Goal: Task Accomplishment & Management: Manage account settings

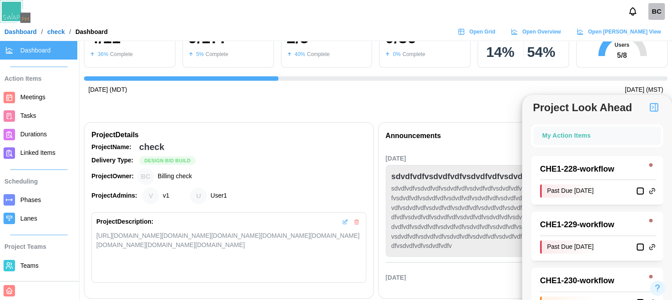
scroll to position [0, 290]
click at [316, 106] on div "Project Look Ahead" at bounding box center [375, 106] width 583 height 22
click at [19, 101] on link "Meetings" at bounding box center [38, 97] width 77 height 19
click at [495, 33] on span "Open Grid" at bounding box center [482, 32] width 26 height 12
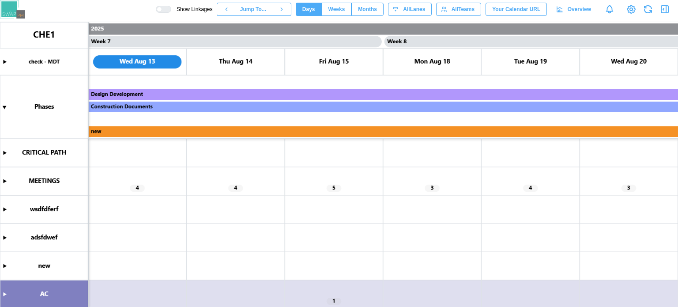
scroll to position [0, 3147]
click at [424, 200] on canvas at bounding box center [339, 164] width 678 height 285
click at [669, 12] on icon "button" at bounding box center [665, 9] width 11 height 11
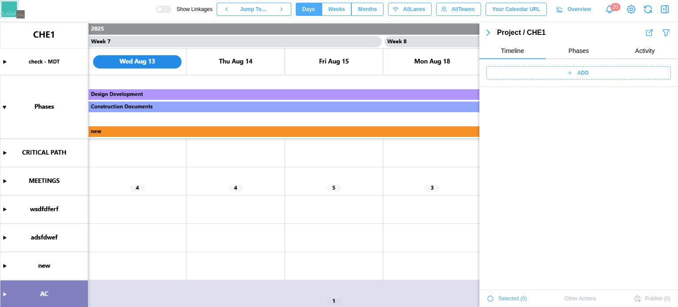
scroll to position [1487, 0]
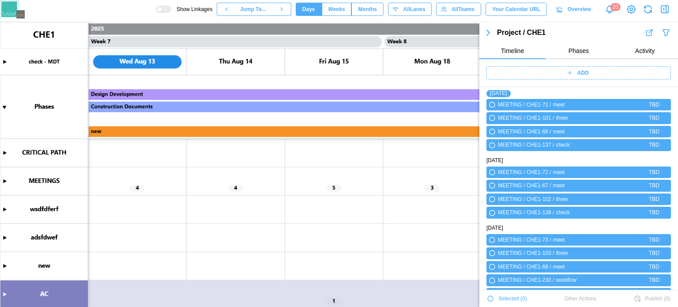
click at [491, 296] on icon "button" at bounding box center [490, 298] width 5 height 5
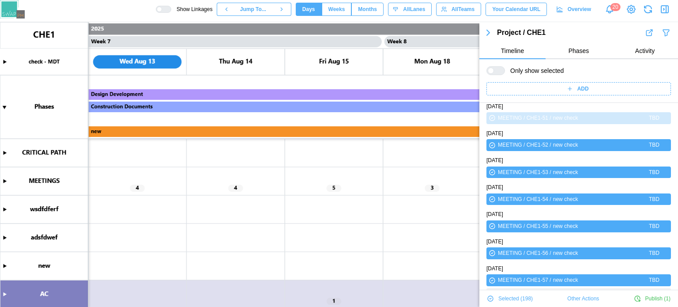
scroll to position [64, 0]
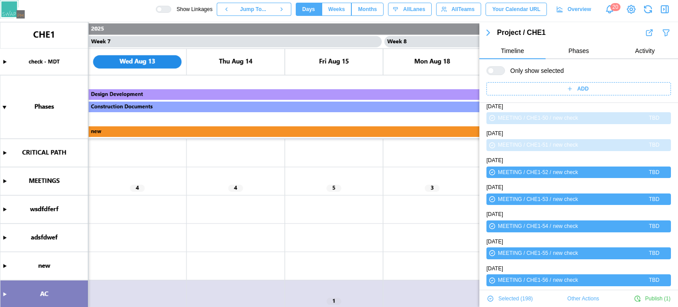
click at [569, 297] on span "Other Actions" at bounding box center [584, 298] width 32 height 12
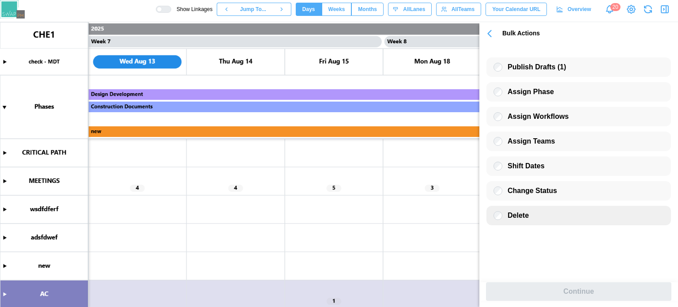
click at [515, 216] on span "Delete" at bounding box center [518, 216] width 21 height 8
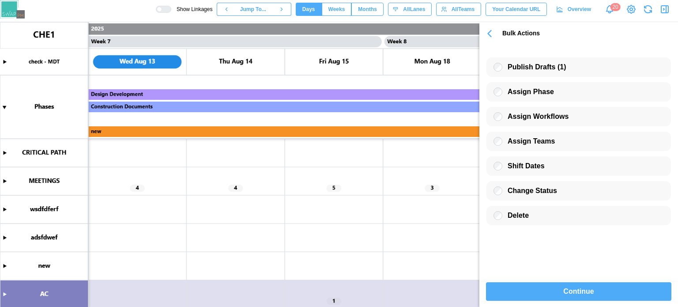
click at [554, 292] on div "Continue" at bounding box center [578, 292] width 165 height 18
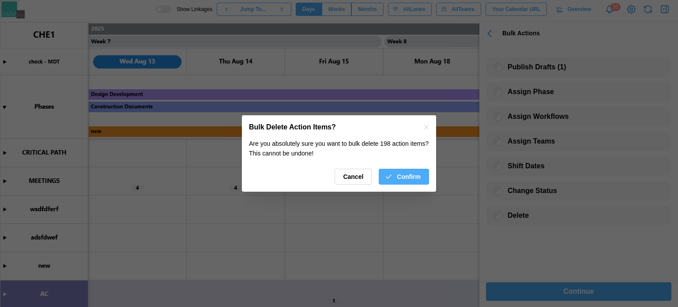
click at [412, 179] on span "Confirm" at bounding box center [409, 176] width 24 height 15
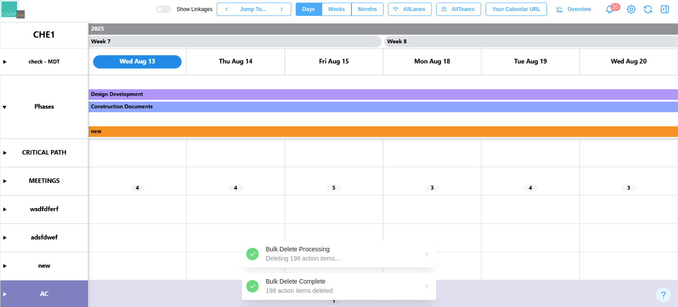
scroll to position [1485, 0]
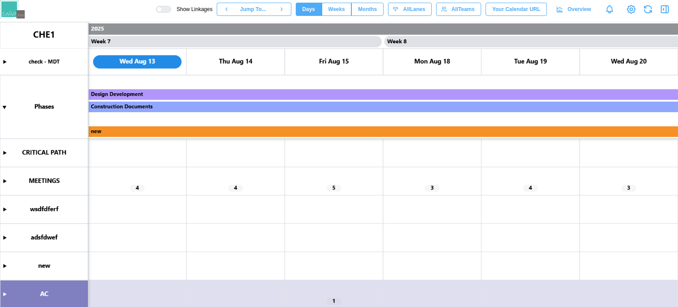
scroll to position [0, 3147]
click at [6, 183] on canvas at bounding box center [339, 164] width 678 height 285
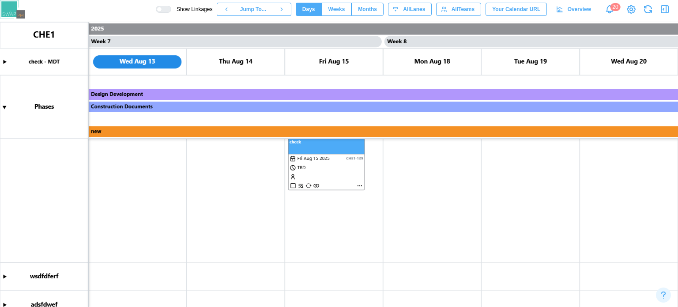
scroll to position [0, 0]
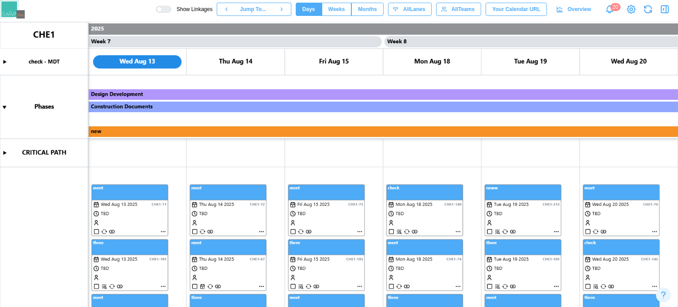
click at [162, 8] on div at bounding box center [159, 9] width 5 height 5
click at [171, 9] on div at bounding box center [166, 9] width 9 height 6
click at [162, 231] on canvas at bounding box center [339, 164] width 678 height 285
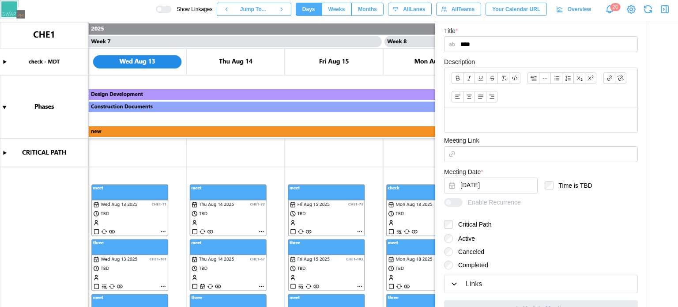
scroll to position [249, 0]
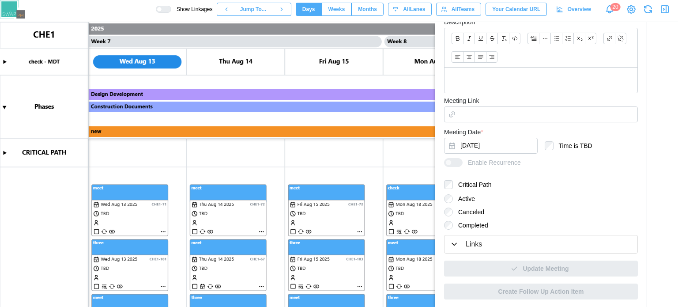
click at [458, 239] on div "Links" at bounding box center [541, 244] width 182 height 11
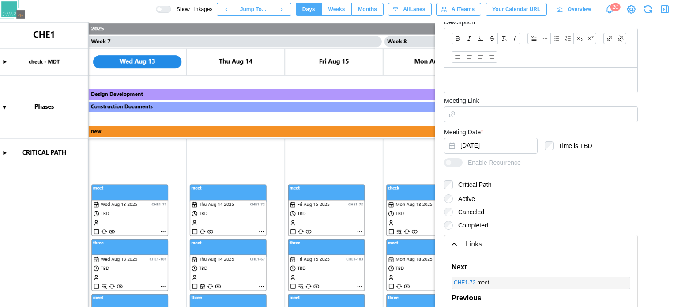
scroll to position [337, 0]
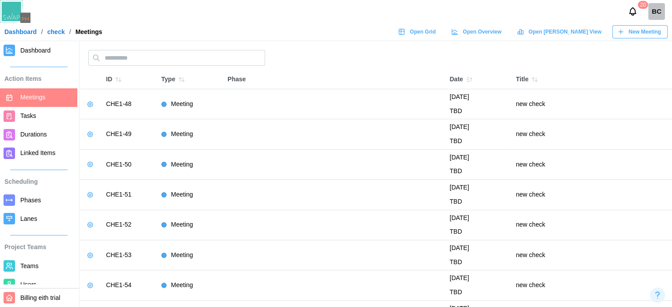
click at [26, 30] on link "Dashboard" at bounding box center [20, 32] width 32 height 6
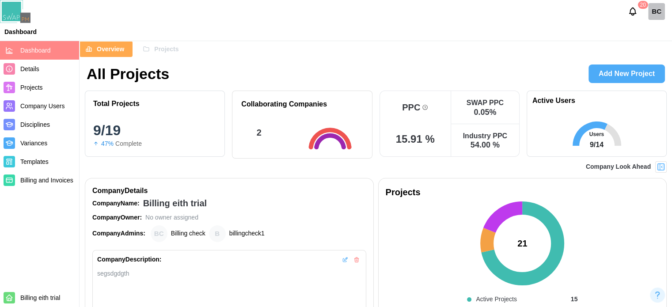
click at [151, 51] on div "Projects" at bounding box center [161, 49] width 36 height 15
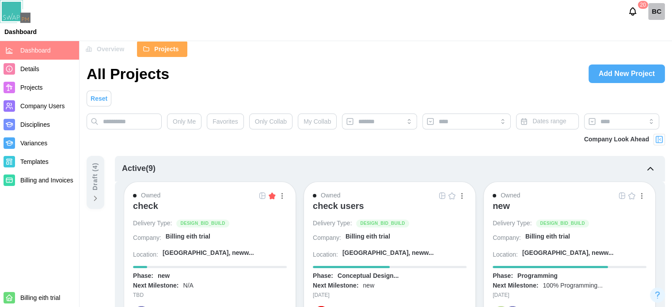
click at [145, 207] on div "check" at bounding box center [145, 206] width 25 height 11
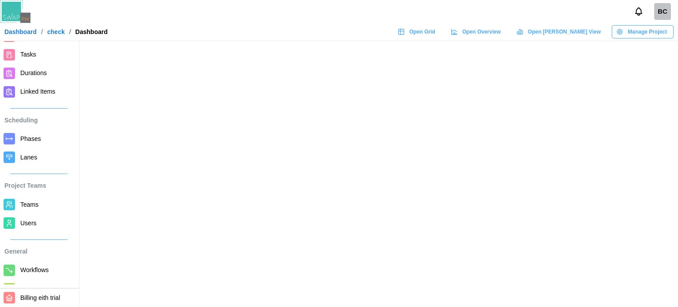
scroll to position [122, 0]
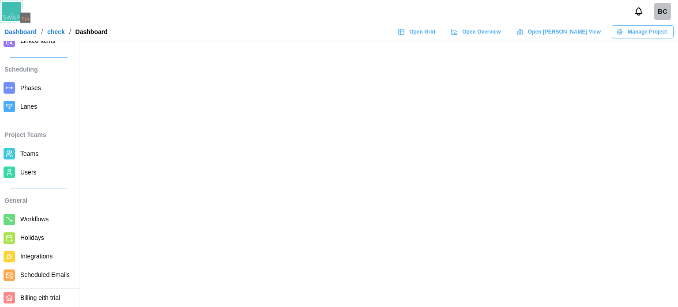
click at [23, 169] on link "Users" at bounding box center [38, 172] width 77 height 19
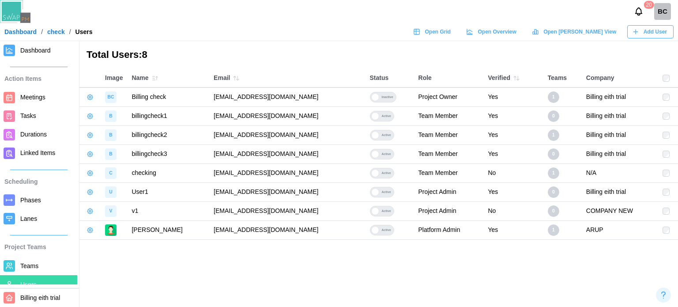
drag, startPoint x: 339, startPoint y: 137, endPoint x: 202, endPoint y: 135, distance: 136.9
click at [209, 135] on td "[EMAIL_ADDRESS][DOMAIN_NAME]" at bounding box center [287, 134] width 156 height 19
copy td "[EMAIL_ADDRESS][DOMAIN_NAME]"
click at [451, 30] on span "Open Grid" at bounding box center [438, 32] width 26 height 12
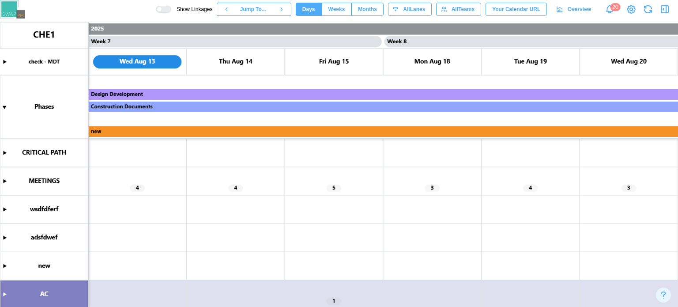
click at [5, 181] on canvas at bounding box center [339, 164] width 678 height 285
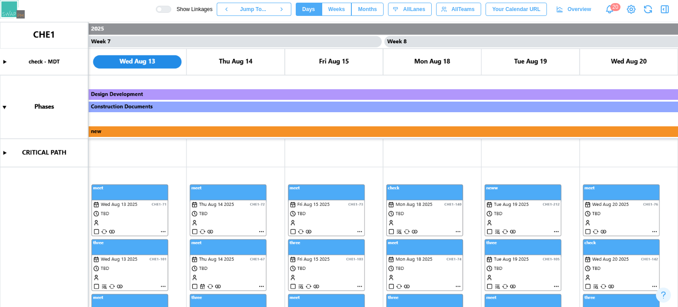
click at [171, 6] on div at bounding box center [166, 9] width 9 height 6
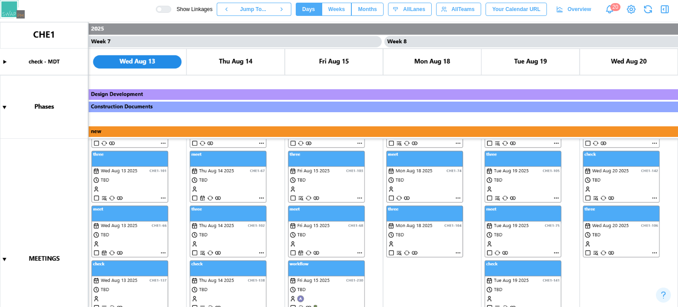
click at [162, 199] on canvas at bounding box center [339, 164] width 678 height 285
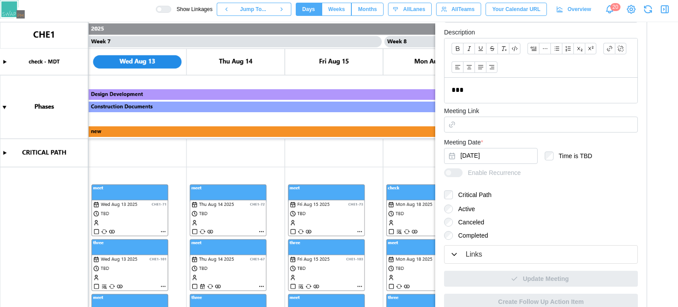
scroll to position [249, 0]
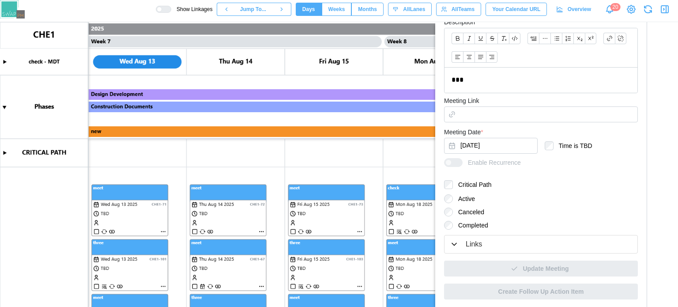
click at [484, 233] on form "**********" at bounding box center [541, 48] width 194 height 458
click at [478, 239] on div "Links" at bounding box center [474, 244] width 16 height 11
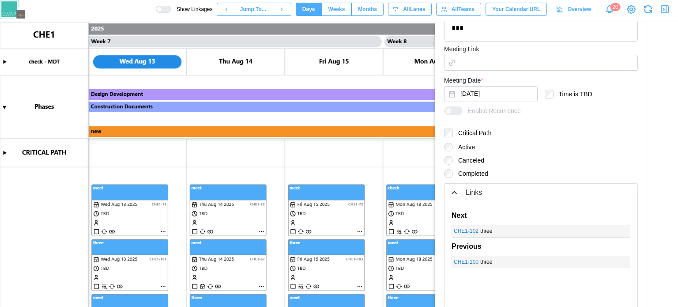
scroll to position [360, 0]
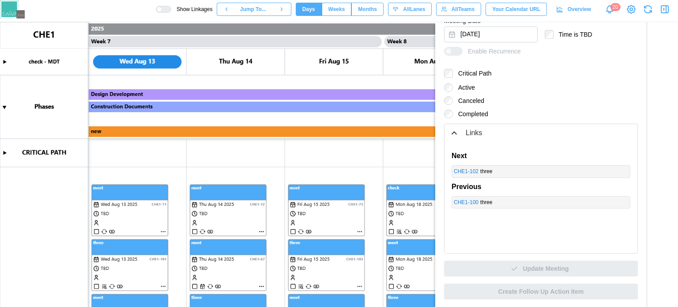
click at [333, 149] on canvas at bounding box center [339, 164] width 678 height 285
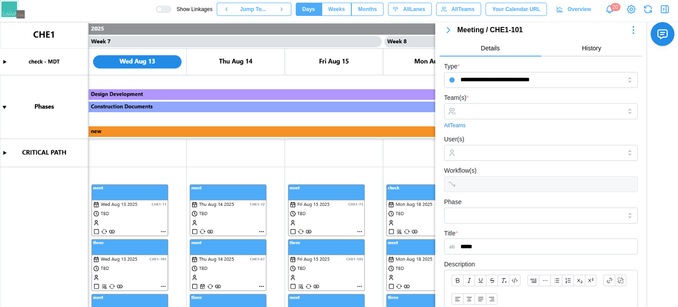
scroll to position [0, 0]
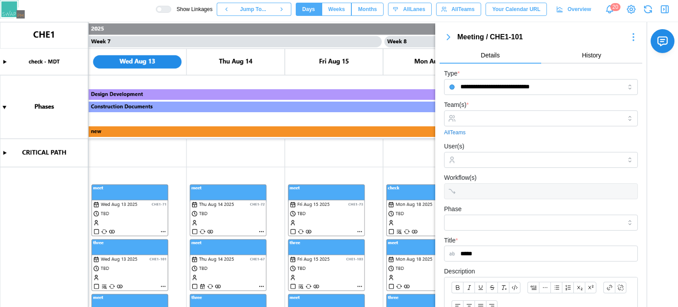
click at [445, 41] on icon "button" at bounding box center [448, 37] width 11 height 11
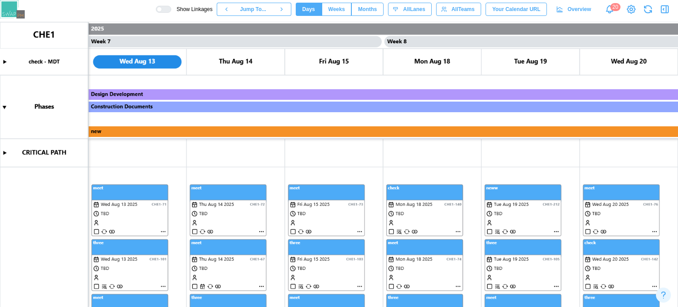
click at [665, 12] on icon "button" at bounding box center [665, 9] width 11 height 11
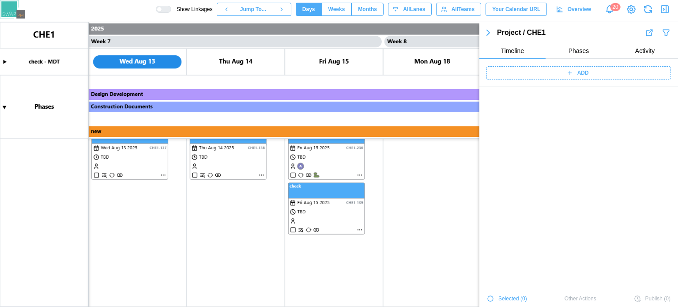
scroll to position [1487, 0]
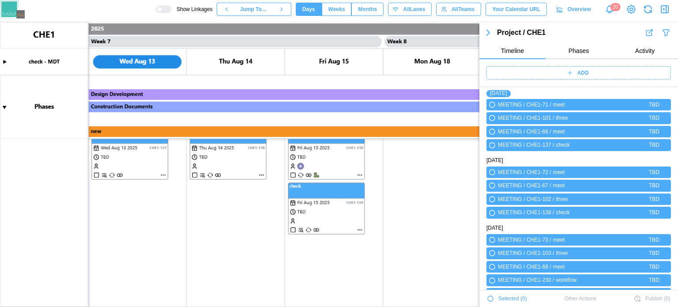
click at [151, 201] on canvas at bounding box center [339, 164] width 678 height 285
click at [150, 201] on canvas at bounding box center [339, 164] width 678 height 285
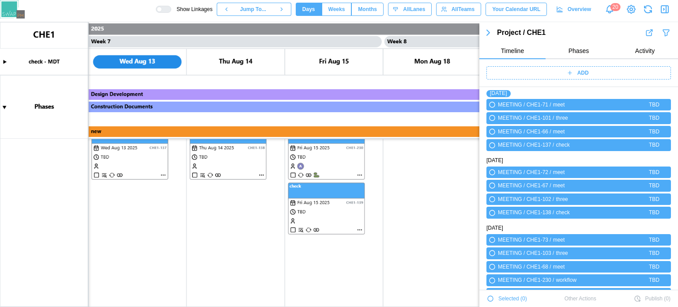
click at [572, 69] on div "ADD" at bounding box center [578, 73] width 174 height 12
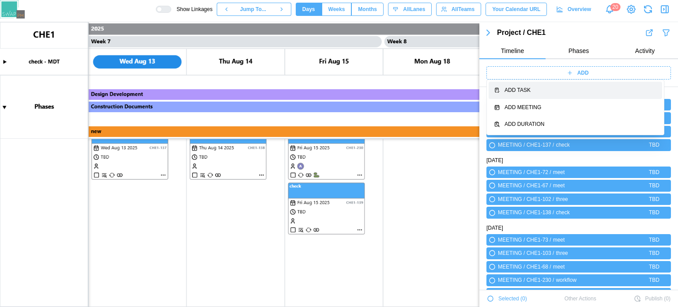
click at [574, 90] on div "Add Task" at bounding box center [581, 90] width 152 height 8
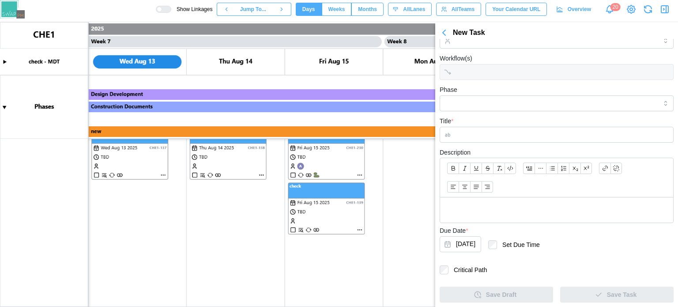
scroll to position [37, 0]
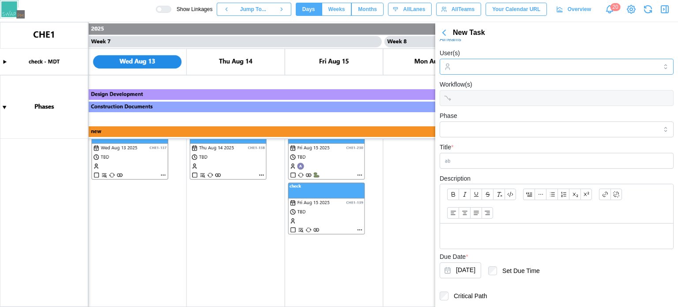
click at [496, 69] on input "User(s)" at bounding box center [556, 66] width 201 height 7
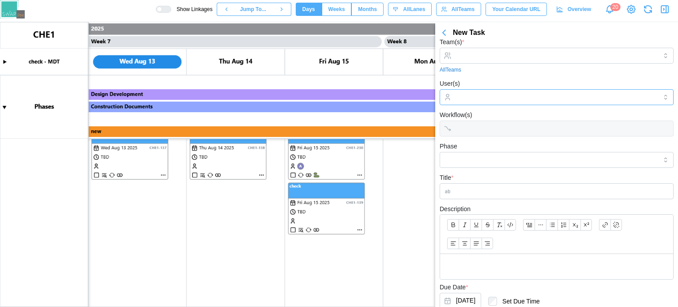
scroll to position [0, 0]
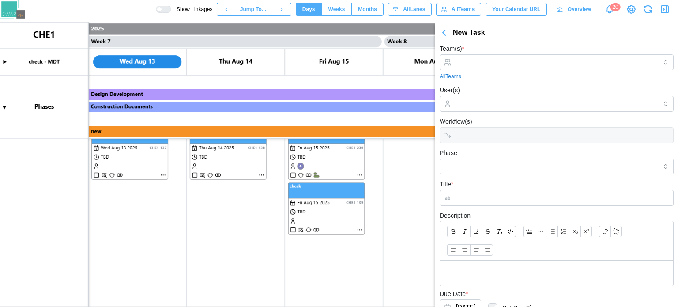
click at [512, 72] on div "All Teams" at bounding box center [557, 76] width 234 height 8
click at [511, 67] on div at bounding box center [556, 62] width 204 height 15
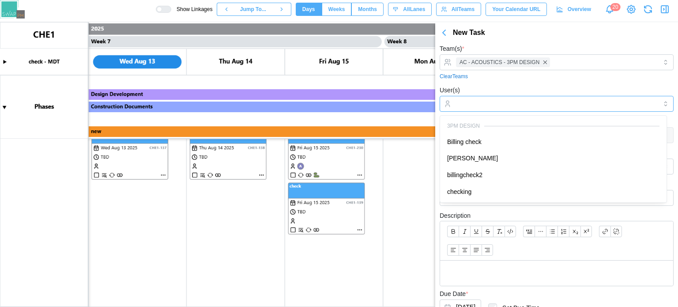
click at [487, 98] on div at bounding box center [556, 103] width 204 height 15
click at [486, 129] on div "3PM DESIGN" at bounding box center [553, 126] width 212 height 8
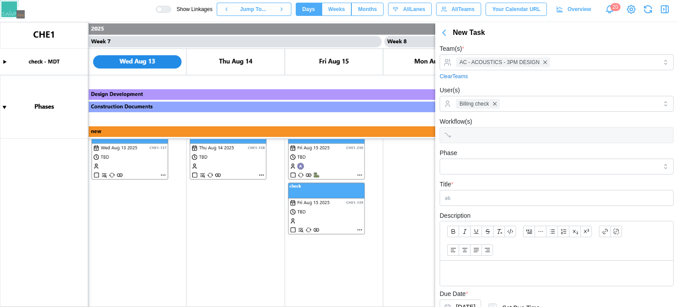
click at [519, 92] on div "User(s) Billing check" at bounding box center [557, 98] width 234 height 27
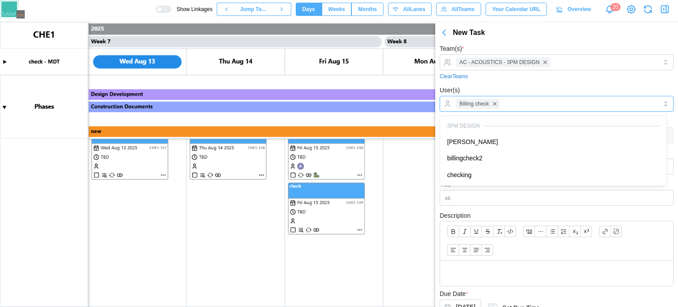
click at [526, 107] on div "Billing check" at bounding box center [556, 103] width 204 height 15
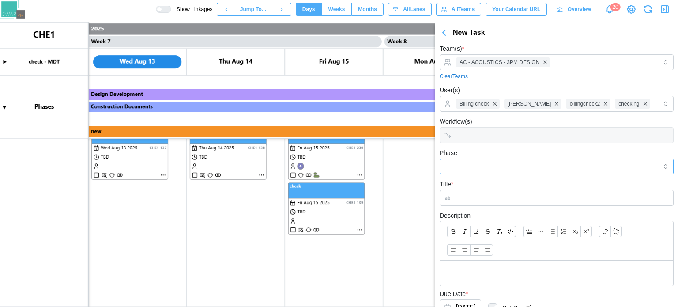
click at [488, 174] on input "Phase" at bounding box center [557, 167] width 234 height 16
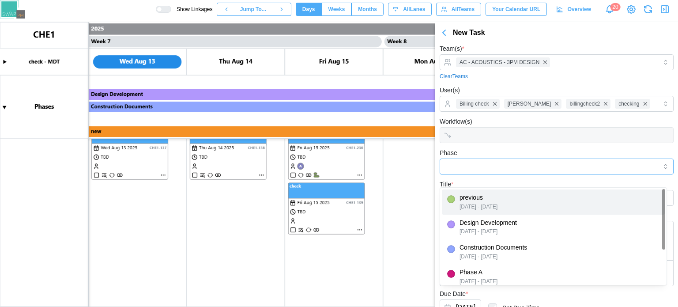
type input "********"
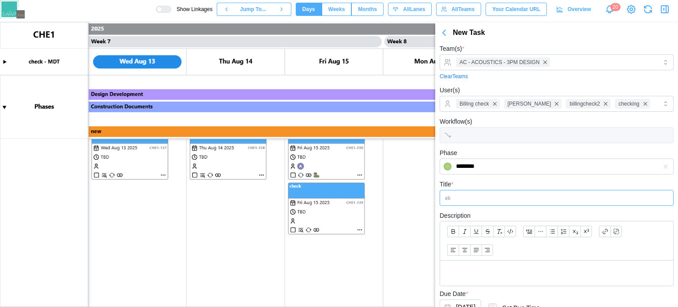
click at [488, 203] on input "Title *" at bounding box center [557, 198] width 234 height 16
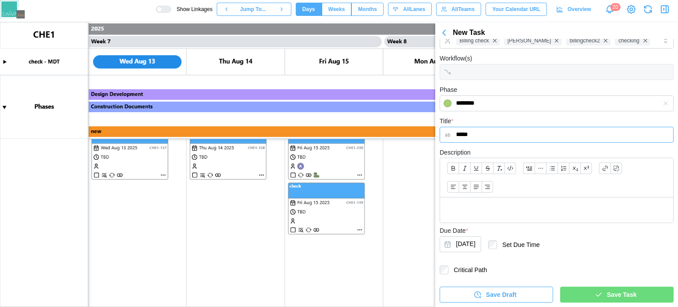
type input "*****"
click at [511, 212] on p at bounding box center [556, 209] width 219 height 11
click at [595, 293] on icon "button" at bounding box center [599, 295] width 8 height 8
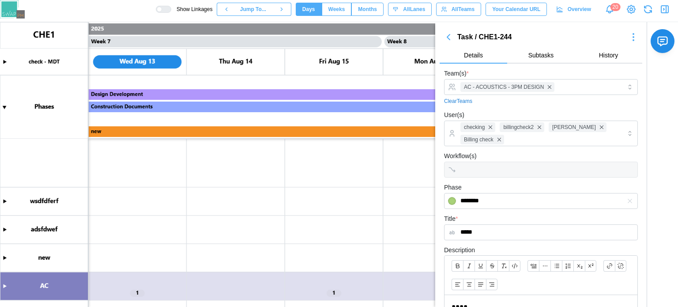
scroll to position [340, 0]
click at [2, 284] on canvas at bounding box center [339, 164] width 678 height 285
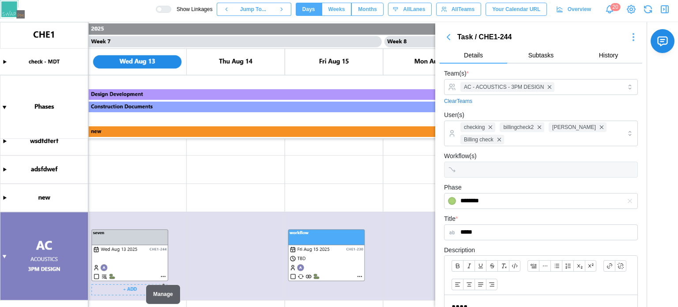
click at [163, 276] on canvas at bounding box center [339, 164] width 678 height 285
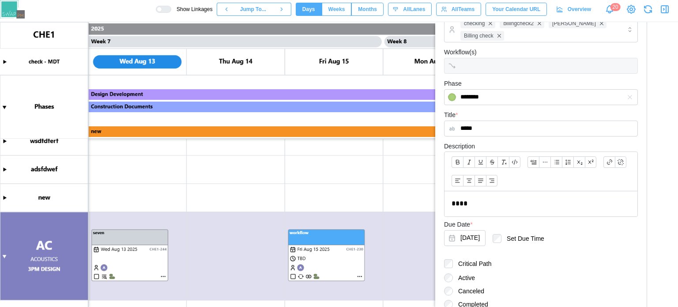
scroll to position [183, 0]
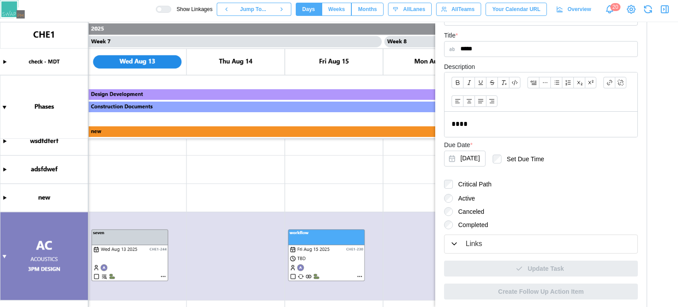
click at [508, 249] on button "Links" at bounding box center [541, 244] width 193 height 18
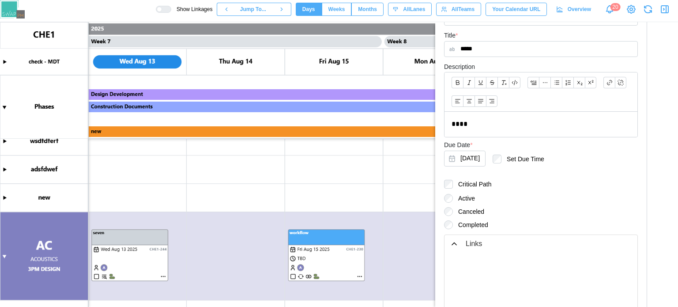
scroll to position [295, 0]
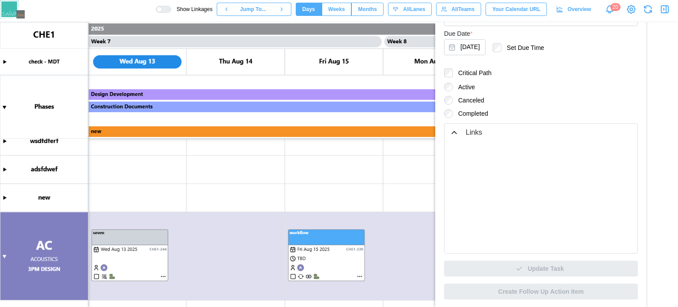
click at [94, 253] on canvas at bounding box center [339, 164] width 678 height 285
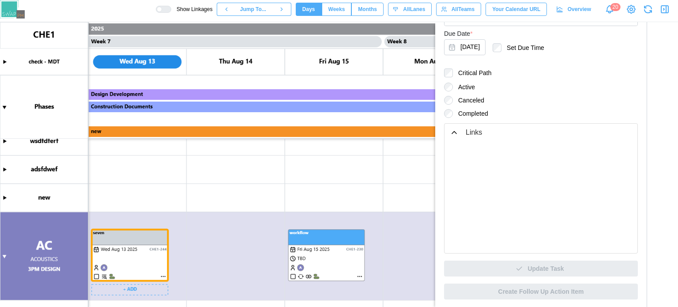
click at [364, 244] on canvas at bounding box center [339, 164] width 678 height 285
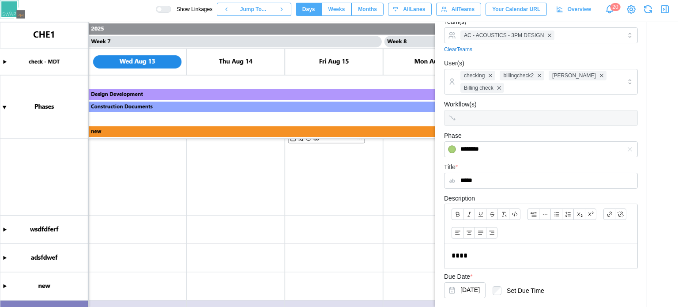
scroll to position [0, 0]
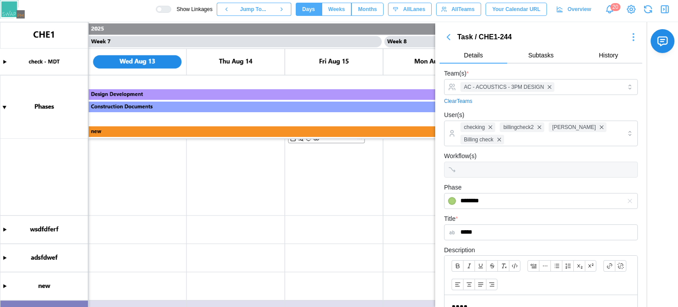
click at [449, 37] on icon "button" at bounding box center [448, 36] width 3 height 5
click at [451, 34] on icon "button" at bounding box center [448, 37] width 11 height 11
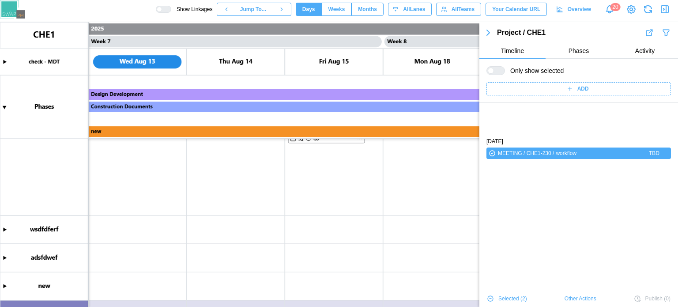
click at [451, 34] on canvas at bounding box center [339, 164] width 678 height 285
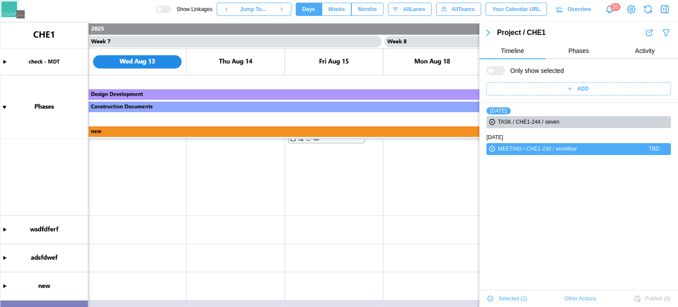
click at [574, 304] on span "Other Actions" at bounding box center [581, 298] width 32 height 12
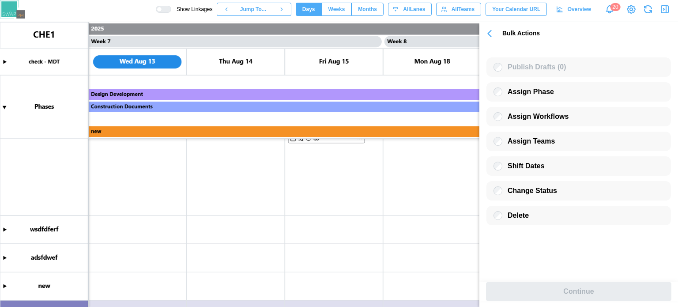
click at [490, 30] on icon "button" at bounding box center [490, 33] width 12 height 12
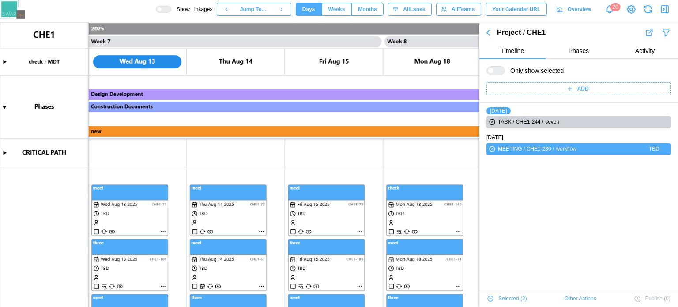
scroll to position [400, 0]
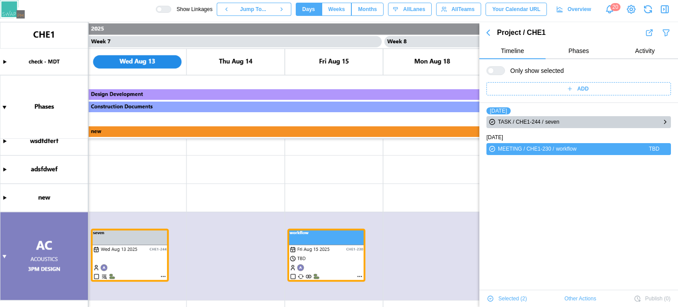
click at [662, 121] on icon "button" at bounding box center [665, 122] width 7 height 11
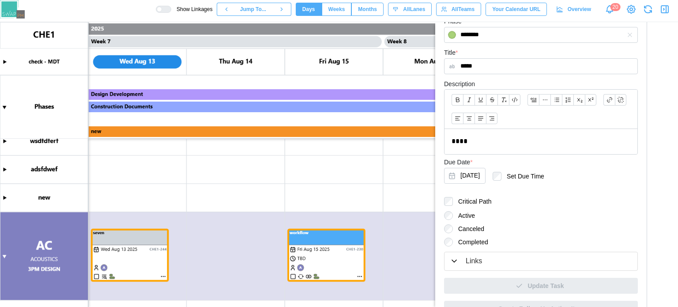
scroll to position [183, 0]
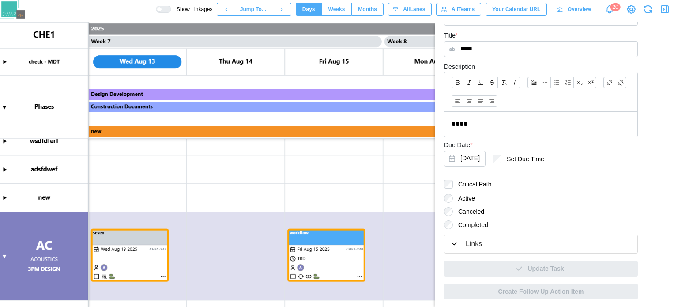
click at [526, 243] on div "Links" at bounding box center [541, 244] width 182 height 11
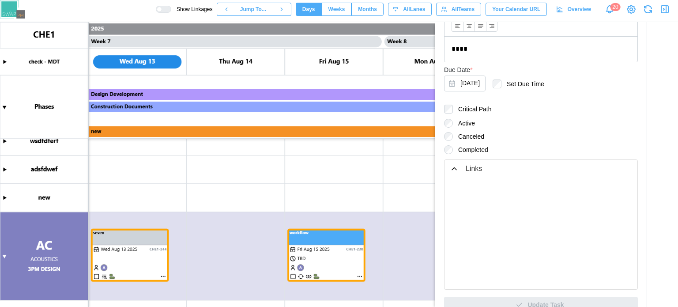
scroll to position [295, 0]
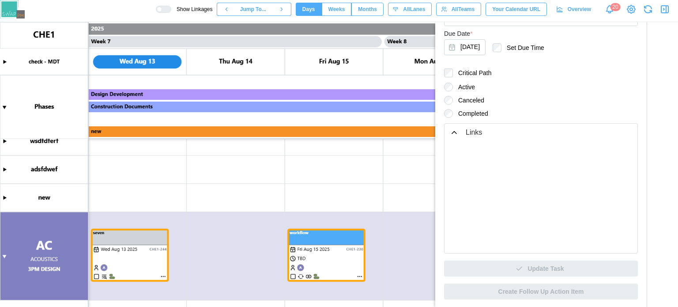
click at [341, 189] on canvas at bounding box center [339, 164] width 678 height 285
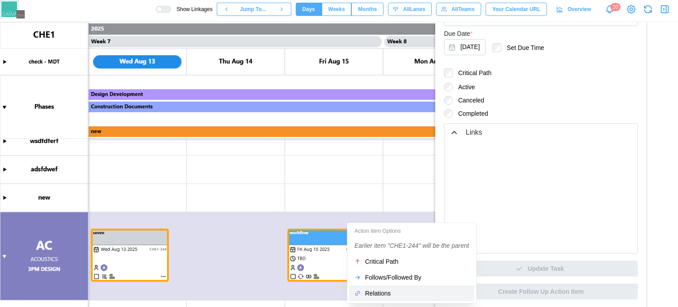
click at [375, 292] on div "Relations" at bounding box center [417, 293] width 104 height 7
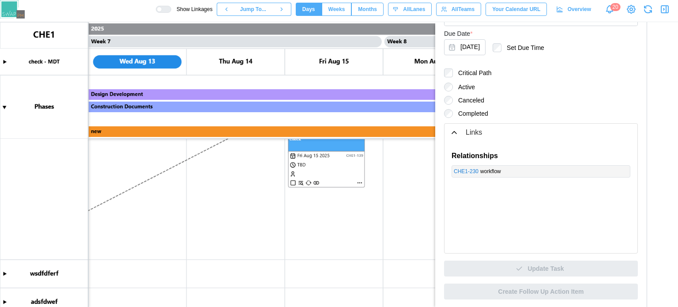
scroll to position [400, 0]
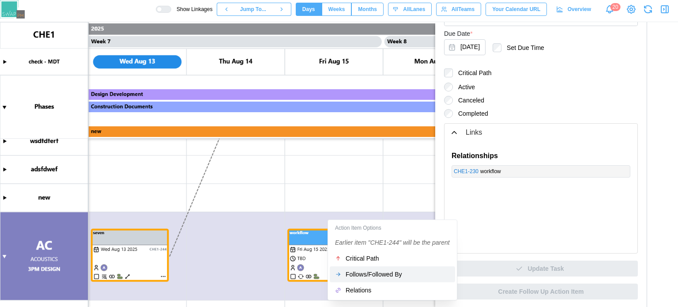
click at [369, 272] on div "Follows/Followed By" at bounding box center [398, 274] width 104 height 7
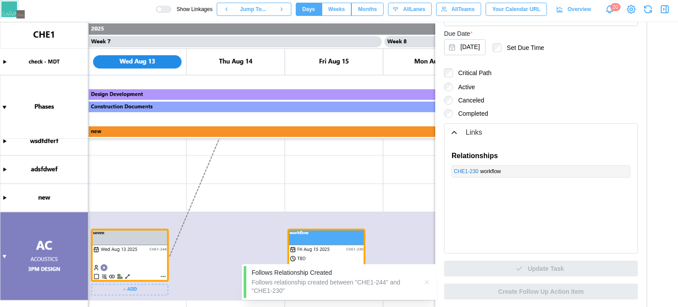
click at [129, 278] on canvas at bounding box center [339, 164] width 678 height 285
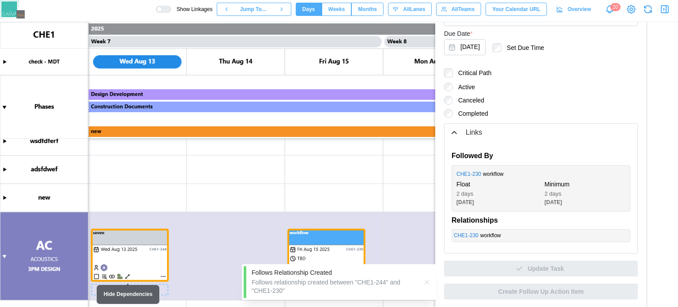
click at [126, 276] on canvas at bounding box center [339, 164] width 678 height 285
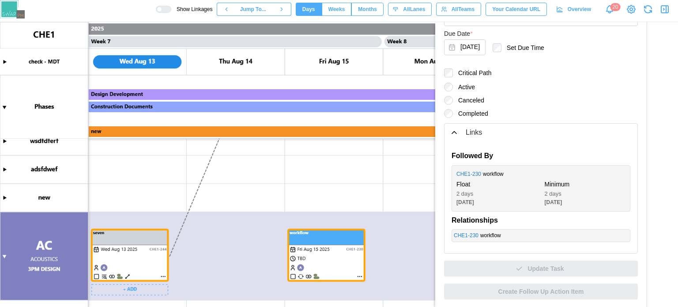
click at [162, 277] on canvas at bounding box center [339, 164] width 678 height 285
click at [162, 276] on canvas at bounding box center [339, 164] width 678 height 285
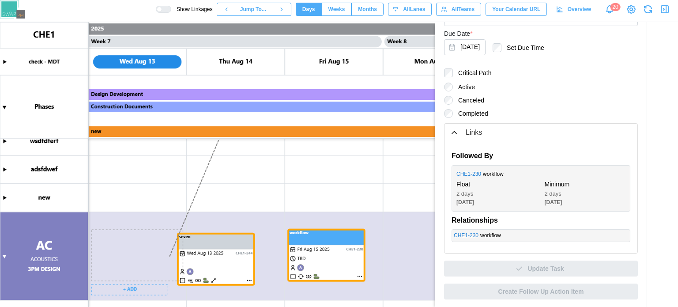
drag, startPoint x: 145, startPoint y: 249, endPoint x: 242, endPoint y: 254, distance: 96.5
click at [242, 254] on canvas at bounding box center [339, 164] width 678 height 285
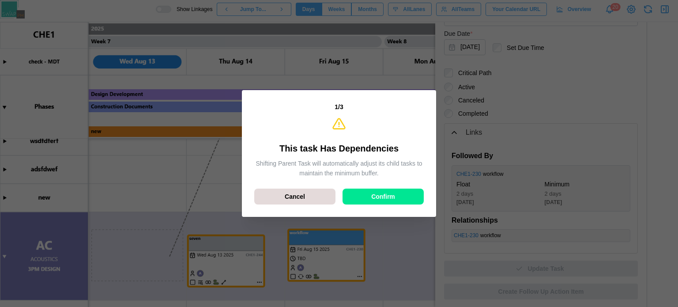
click at [376, 198] on span "Confirm" at bounding box center [383, 196] width 24 height 15
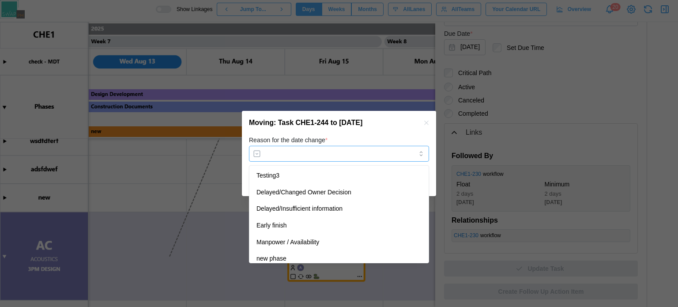
click at [351, 152] on input "Reason for the date change *" at bounding box center [339, 154] width 180 height 16
type input "**********"
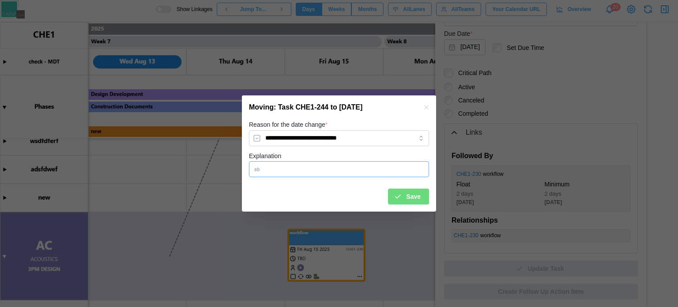
click at [398, 165] on input "Explanation" at bounding box center [339, 169] width 180 height 16
type input "***"
click at [408, 197] on span "Save" at bounding box center [413, 196] width 15 height 15
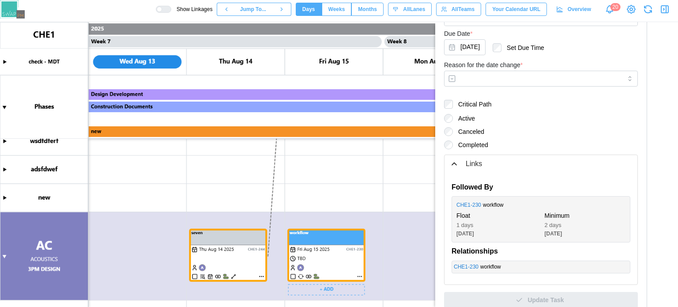
click at [359, 276] on canvas at bounding box center [339, 164] width 678 height 285
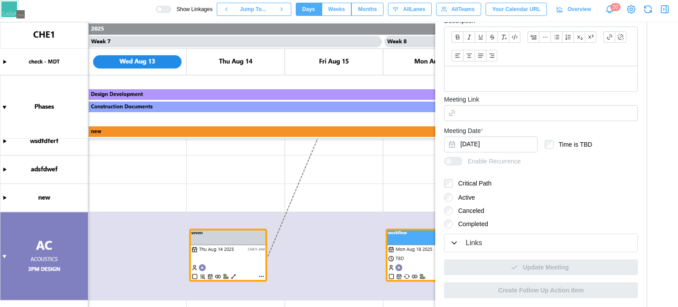
scroll to position [223, 0]
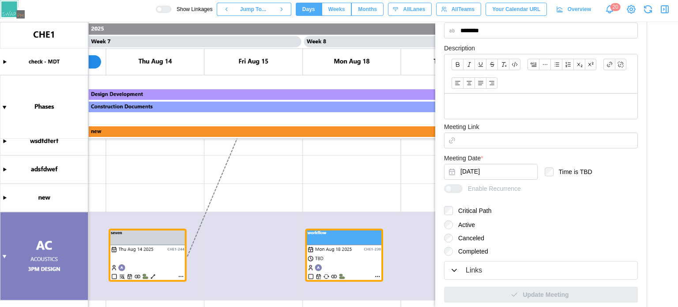
click at [459, 268] on div "Links" at bounding box center [541, 270] width 182 height 11
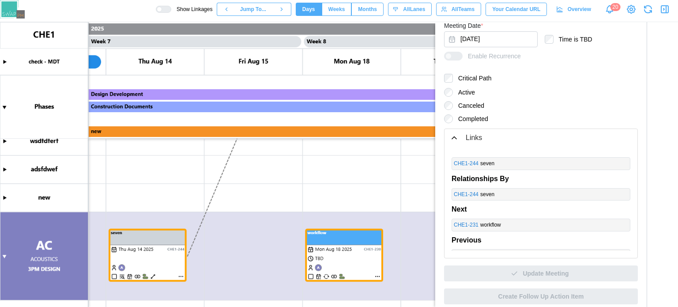
scroll to position [0, 0]
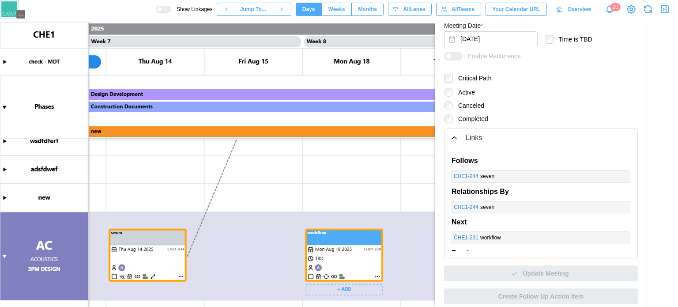
click at [376, 276] on canvas at bounding box center [339, 164] width 678 height 285
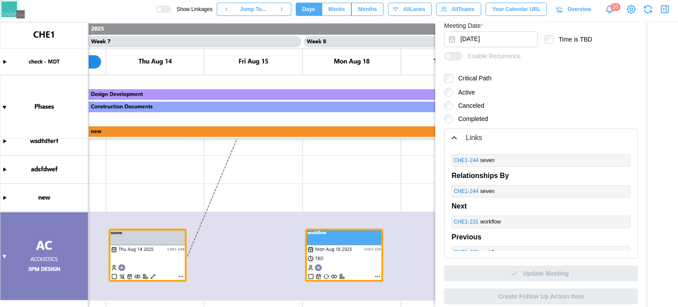
scroll to position [23, 0]
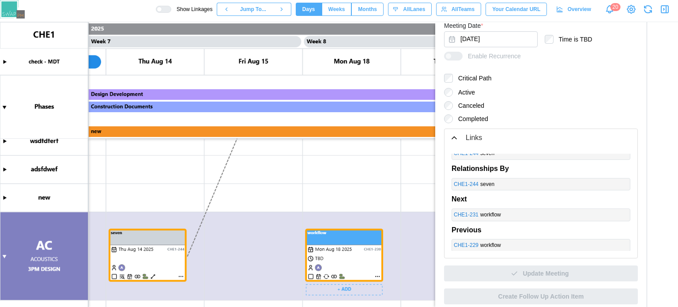
click at [344, 192] on canvas at bounding box center [339, 164] width 678 height 285
click at [140, 268] on canvas at bounding box center [339, 164] width 678 height 285
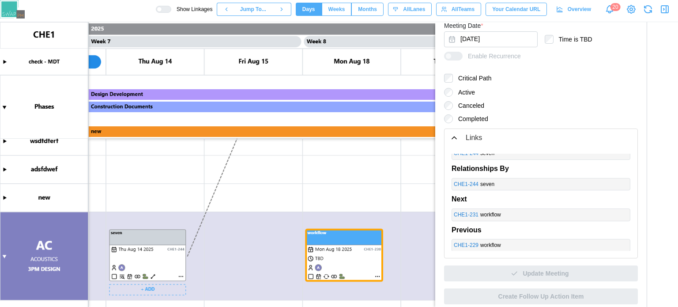
click at [312, 255] on canvas at bounding box center [339, 164] width 678 height 285
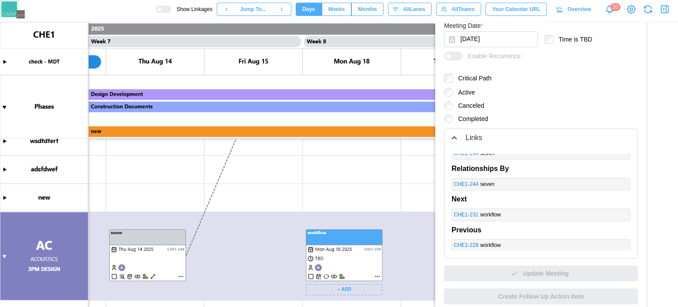
click at [242, 263] on canvas at bounding box center [339, 164] width 678 height 285
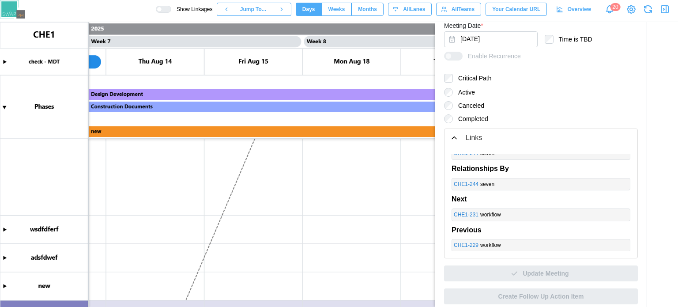
scroll to position [400, 0]
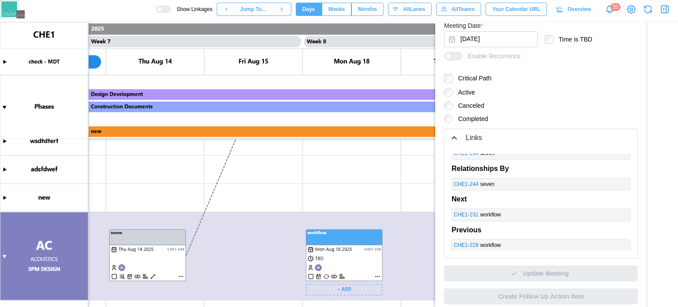
click at [359, 256] on canvas at bounding box center [339, 164] width 678 height 285
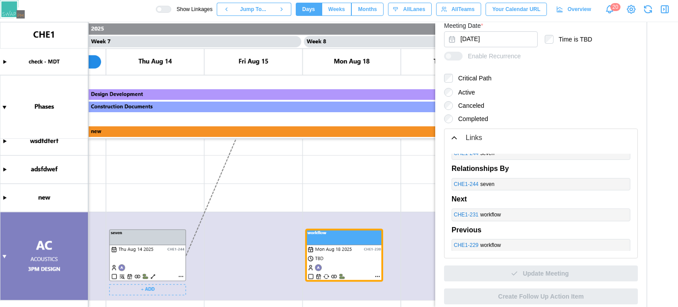
click at [171, 263] on canvas at bounding box center [339, 164] width 678 height 285
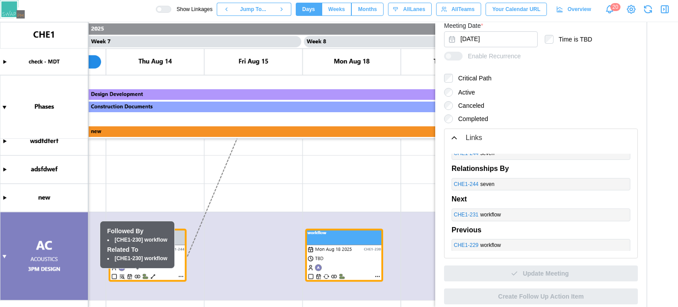
drag, startPoint x: 173, startPoint y: 262, endPoint x: 171, endPoint y: 272, distance: 9.8
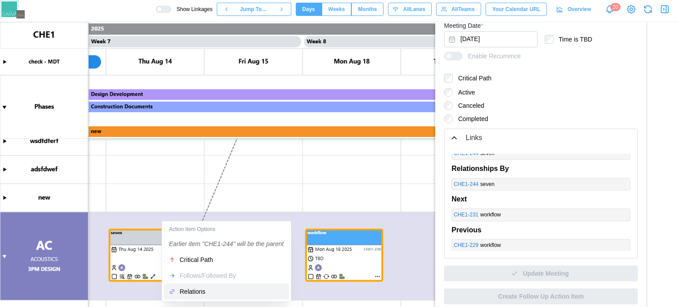
click at [193, 295] on button "Relations" at bounding box center [226, 292] width 125 height 16
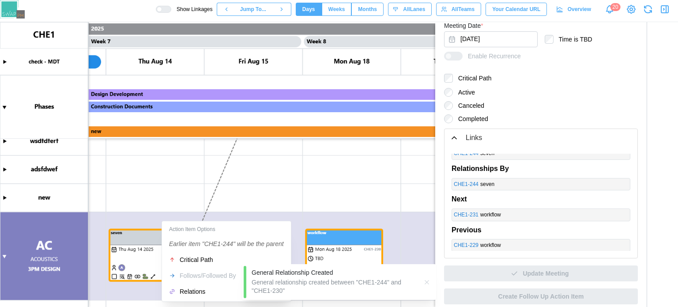
click at [330, 176] on canvas at bounding box center [339, 164] width 678 height 285
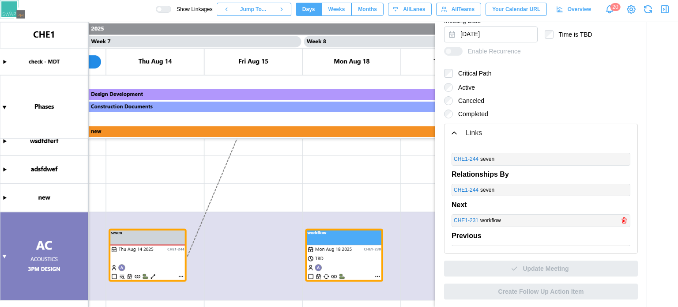
scroll to position [23, 0]
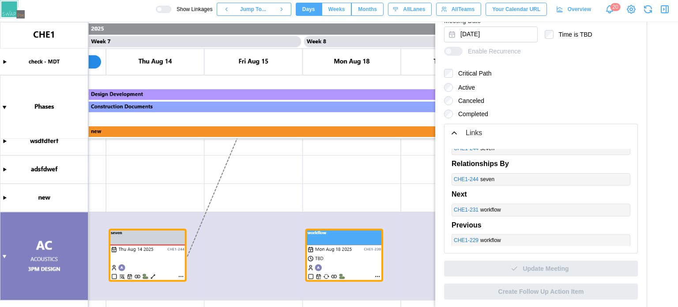
click at [408, 126] on canvas at bounding box center [339, 164] width 678 height 285
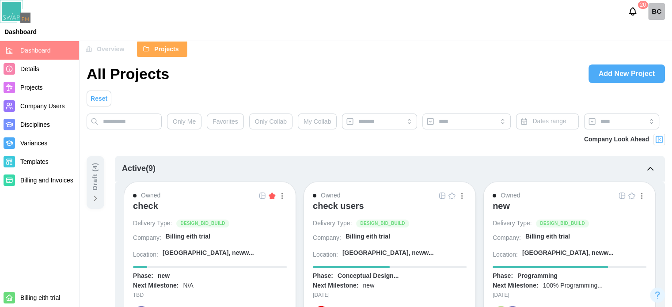
click at [663, 12] on div "BC" at bounding box center [656, 11] width 17 height 17
click at [653, 32] on div "My Profile" at bounding box center [650, 33] width 27 height 10
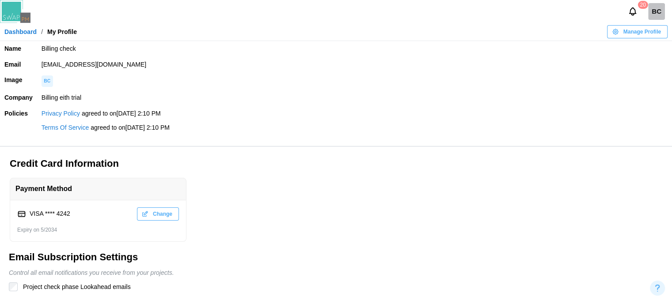
click at [11, 34] on link "Dashboard" at bounding box center [20, 32] width 32 height 6
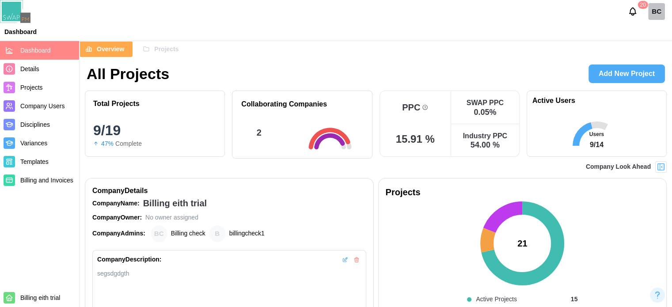
click at [49, 110] on span "Company Users" at bounding box center [42, 105] width 44 height 7
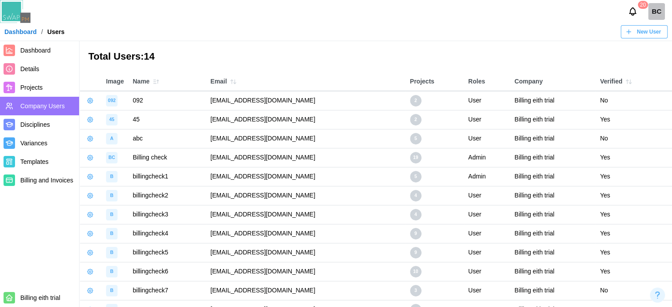
drag, startPoint x: 337, startPoint y: 156, endPoint x: 194, endPoint y: 157, distance: 142.7
click at [194, 157] on tr "BC Billing check qatestercodingcops+billingcheck@gmail.com 19 Admin Billing eit…" at bounding box center [376, 157] width 592 height 19
click at [334, 157] on td "qatestercodingcops+billingcheck@gmail.com" at bounding box center [305, 157] width 199 height 19
drag, startPoint x: 306, startPoint y: 153, endPoint x: 194, endPoint y: 148, distance: 111.4
click at [194, 148] on tr "BC Billing check qatestercodingcops+billingcheck@gmail.com 19 Admin Billing eit…" at bounding box center [376, 157] width 592 height 19
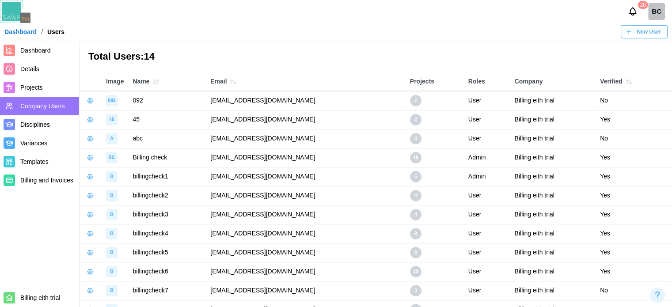
copy tr "qatestercodingcops+billingcheck@gmail.com"
click at [645, 30] on span "New User" at bounding box center [648, 32] width 24 height 12
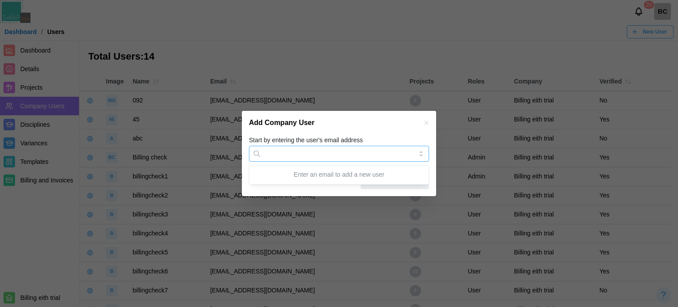
click at [335, 151] on input "Start by entering the user's email address" at bounding box center [339, 154] width 180 height 16
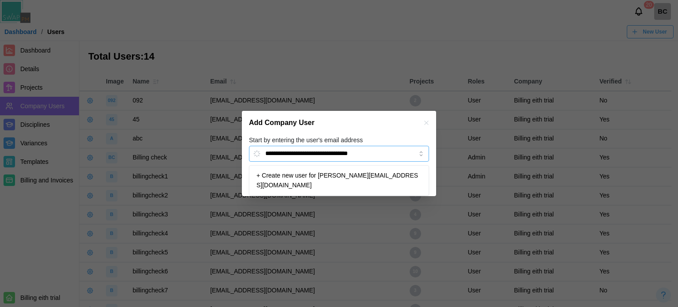
type input "**********"
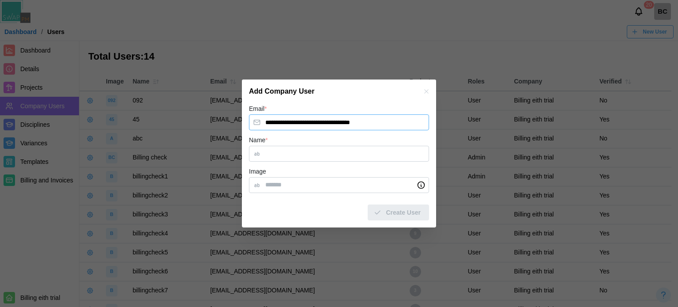
drag, startPoint x: 343, startPoint y: 123, endPoint x: 301, endPoint y: 125, distance: 41.6
click at [301, 125] on input "**********" at bounding box center [339, 122] width 180 height 16
click at [312, 157] on input "Name *" at bounding box center [339, 154] width 180 height 16
paste input "**********"
type input "**********"
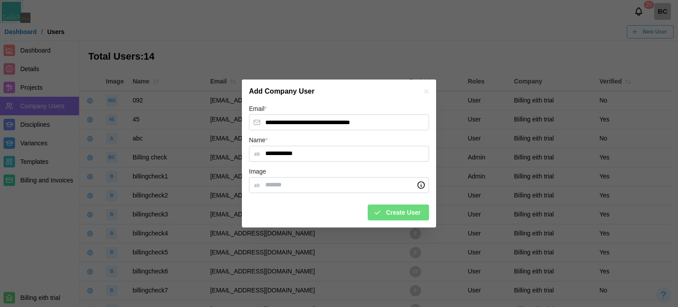
click at [393, 213] on span "Create User" at bounding box center [403, 212] width 35 height 15
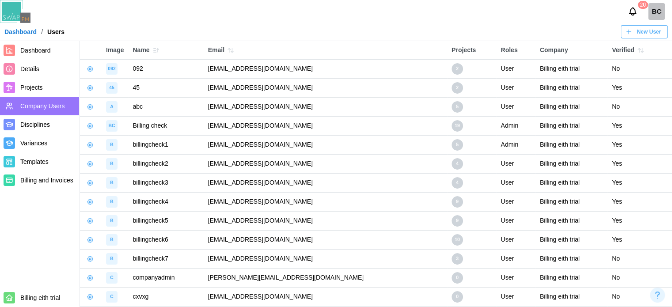
scroll to position [68, 0]
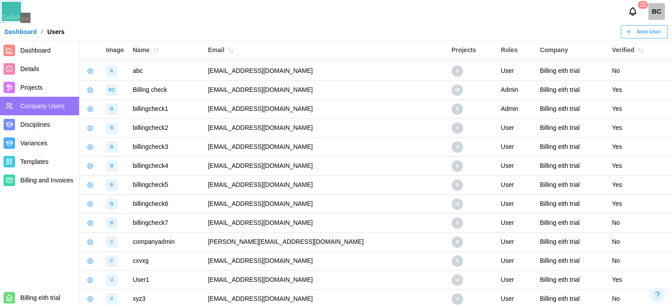
click at [86, 239] on button "button" at bounding box center [90, 242] width 12 height 12
click at [117, 265] on div "Manage App User" at bounding box center [136, 265] width 68 height 10
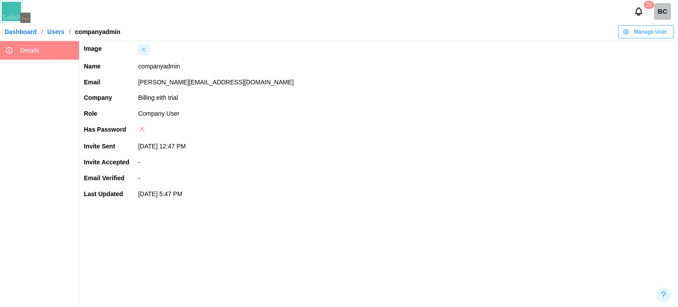
click at [654, 35] on span "Manage User" at bounding box center [650, 32] width 33 height 12
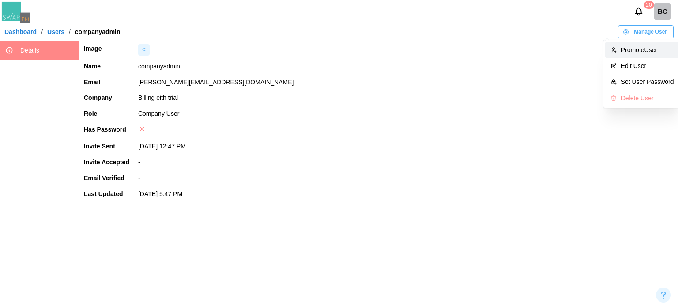
click at [647, 52] on div "Promote User" at bounding box center [647, 49] width 53 height 7
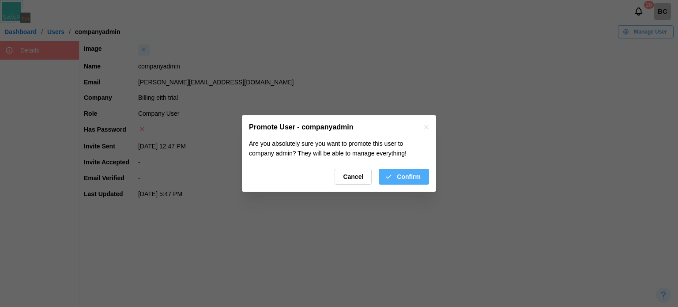
click at [401, 175] on span "Confirm" at bounding box center [409, 176] width 24 height 15
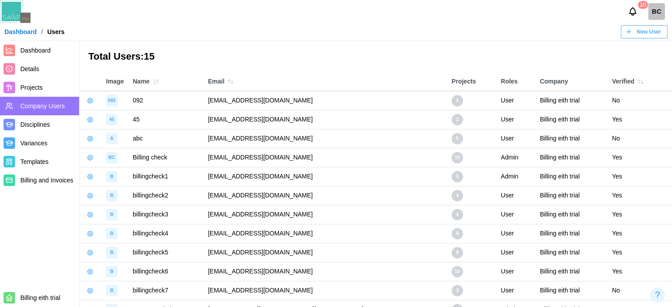
scroll to position [68, 0]
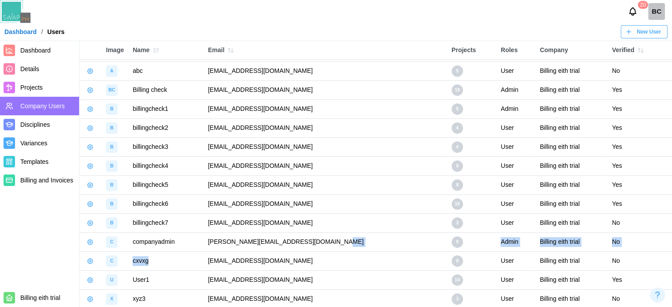
drag, startPoint x: 348, startPoint y: 242, endPoint x: 189, endPoint y: 252, distance: 158.4
click at [189, 252] on tbody "092 092 qatestercodingcops+092@gmail.com 2 User Billing eith trial No 45 45 qat…" at bounding box center [376, 165] width 592 height 285
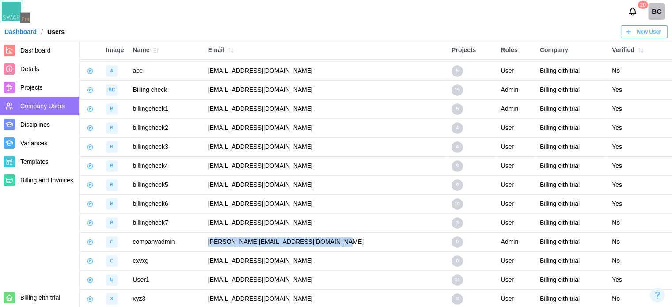
drag, startPoint x: 210, startPoint y: 242, endPoint x: 345, endPoint y: 240, distance: 134.7
click at [345, 240] on td "umar.imran+companyadmin@codingcops.com" at bounding box center [325, 241] width 243 height 19
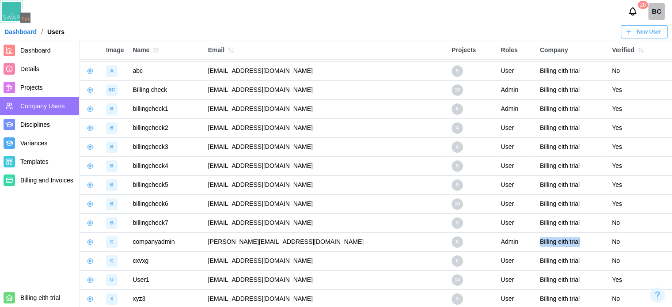
drag, startPoint x: 576, startPoint y: 238, endPoint x: 512, endPoint y: 242, distance: 64.1
click at [512, 242] on tr "C companyadmin umar.imran+companyadmin@codingcops.com 0 Admin Billing eith tria…" at bounding box center [376, 241] width 592 height 19
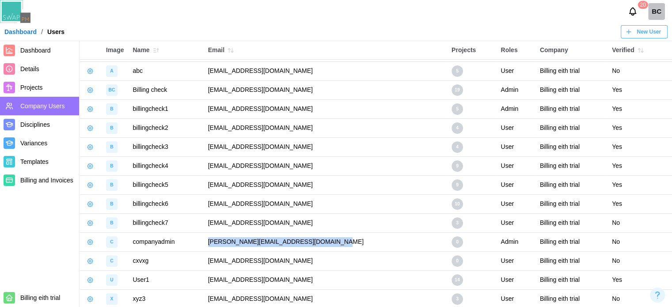
drag, startPoint x: 345, startPoint y: 242, endPoint x: 213, endPoint y: 239, distance: 132.5
click at [213, 239] on td "umar.imran+companyadmin@codingcops.com" at bounding box center [325, 241] width 243 height 19
click at [50, 254] on nav "Dashboard Details Projects Company Users Disciplines Variances Templates Billin…" at bounding box center [40, 174] width 80 height 266
